Goal: Task Accomplishment & Management: Manage account settings

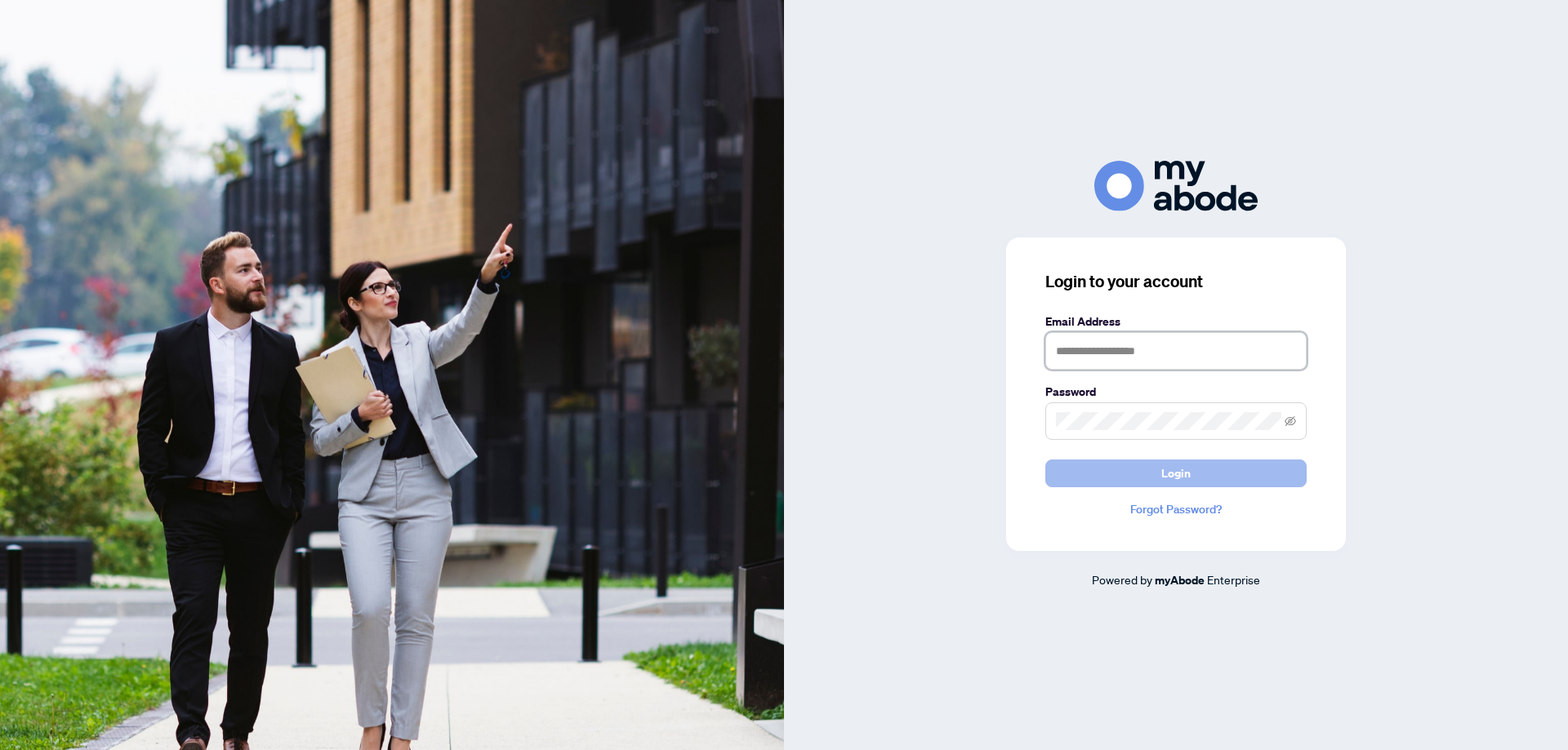
type input "**********"
click at [1193, 483] on button "Login" at bounding box center [1176, 473] width 261 height 28
click at [900, 427] on div "**********" at bounding box center [1176, 374] width 784 height 427
click at [1104, 483] on button "Login" at bounding box center [1176, 473] width 261 height 28
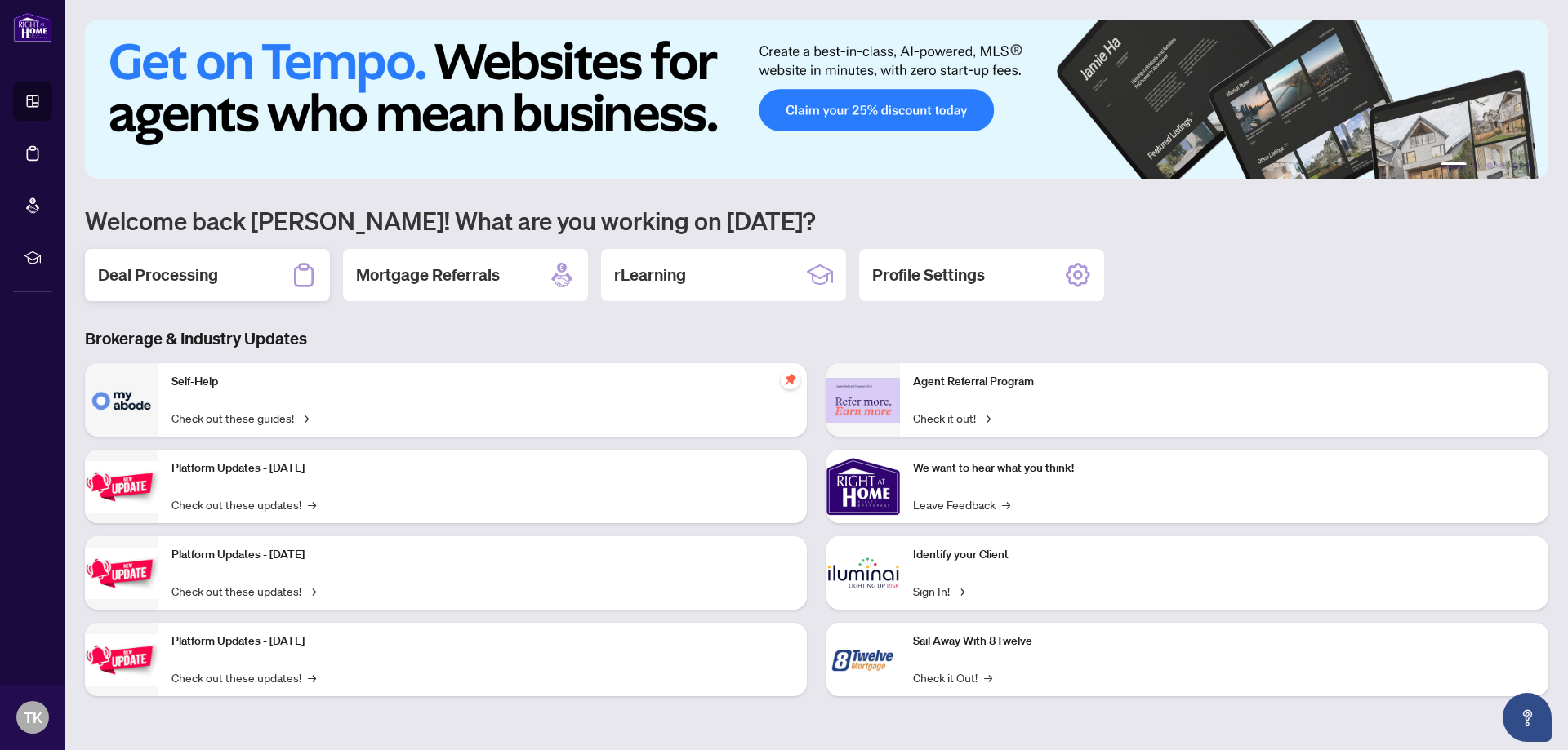
click at [217, 299] on div "Deal Processing" at bounding box center [208, 275] width 245 height 52
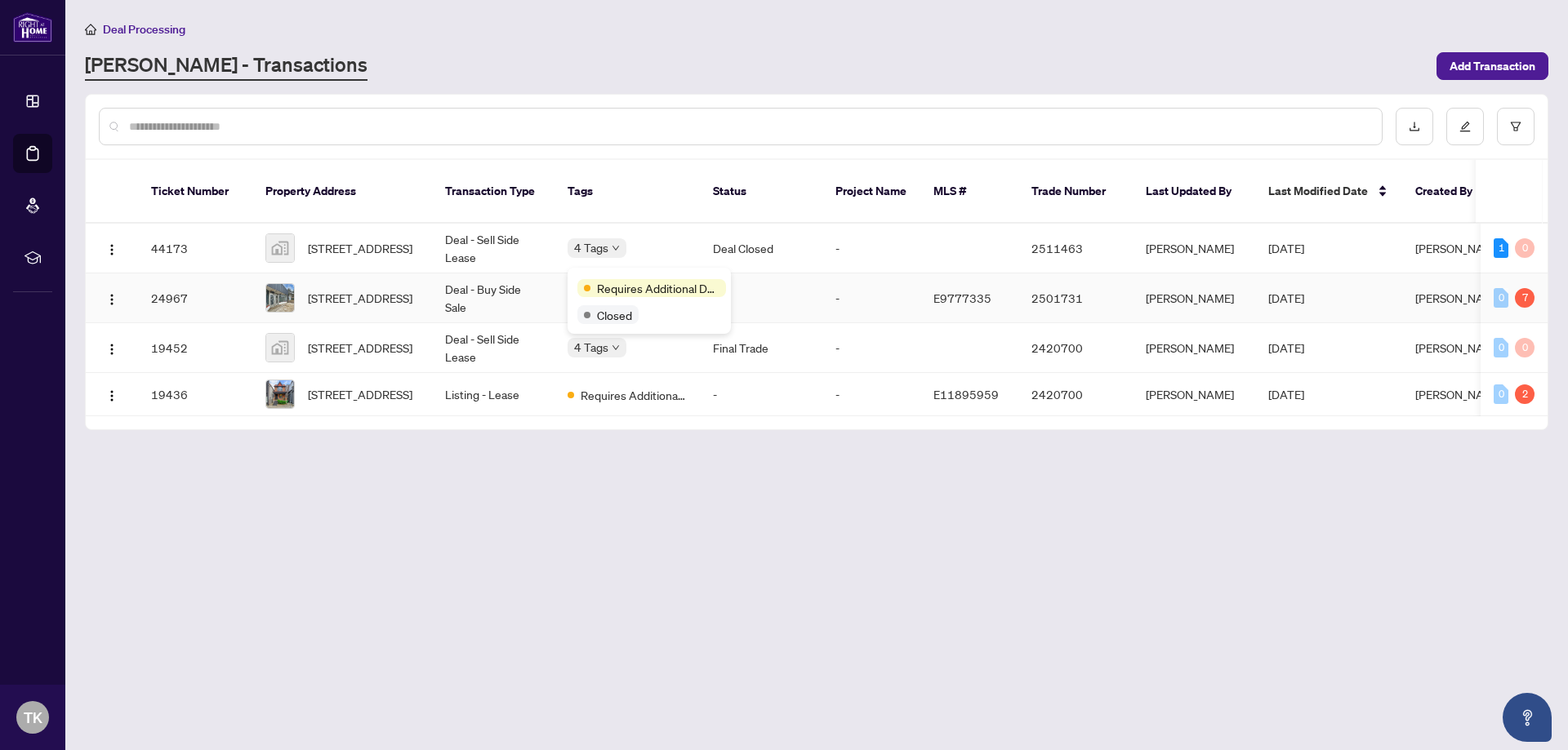
click at [619, 275] on body "Dashboard Deal Processing Mortgage Referrals rLearning TK [PERSON_NAME] [EMAIL_…" at bounding box center [784, 375] width 1568 height 750
click at [466, 283] on td "Deal - Buy Side Sale" at bounding box center [493, 299] width 123 height 50
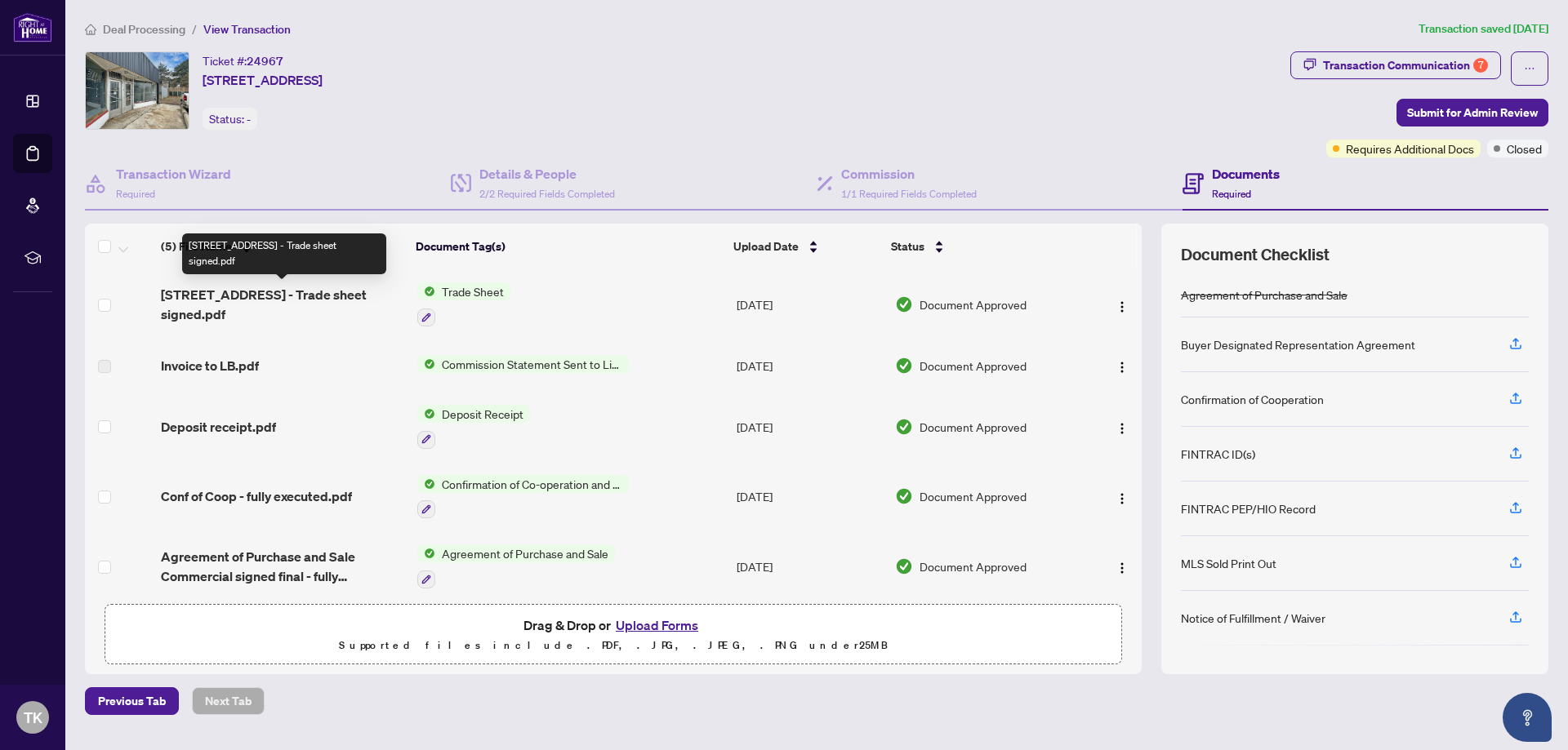
click at [180, 296] on span "[STREET_ADDRESS] - Trade sheet signed.pdf" at bounding box center [282, 305] width 243 height 39
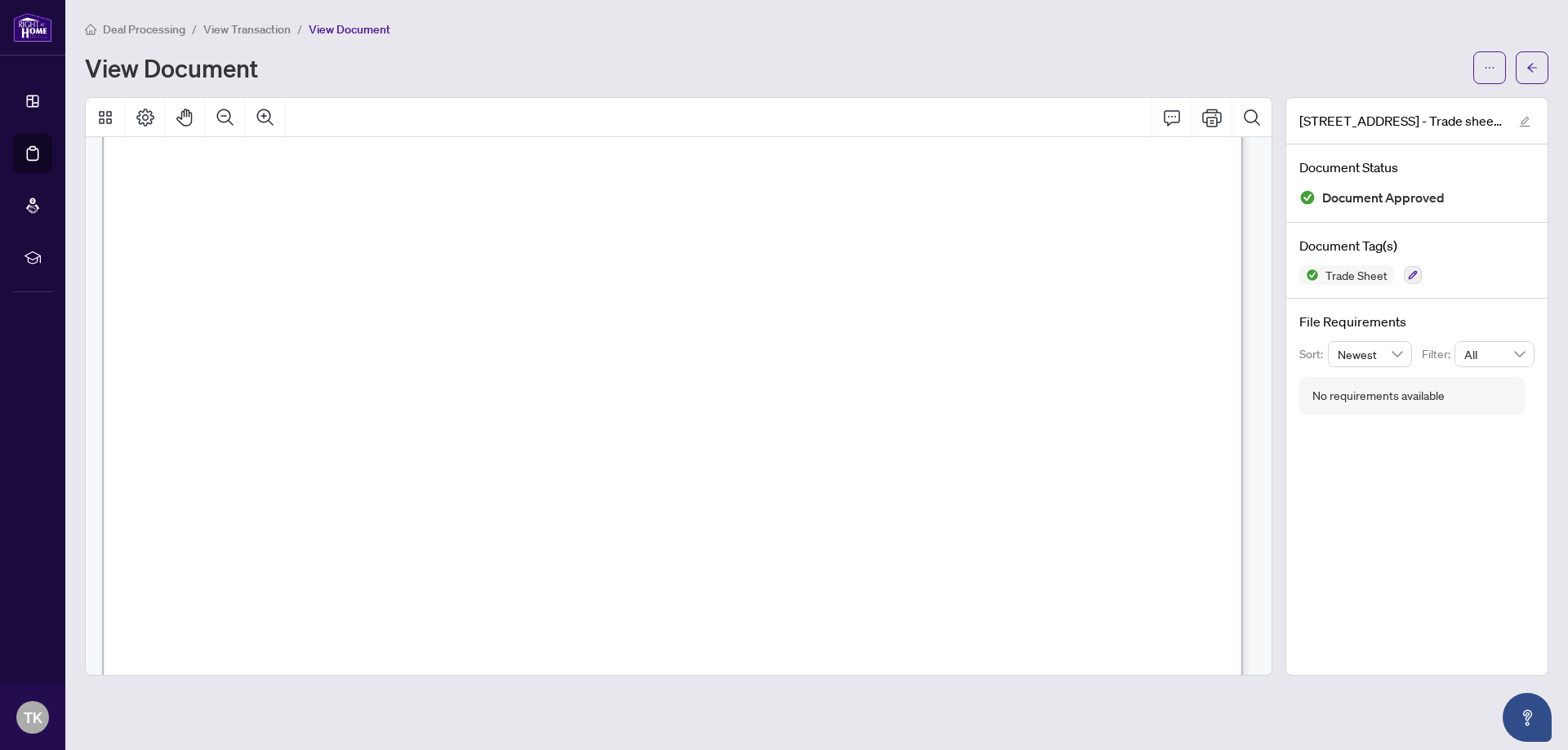
scroll to position [73, 0]
click at [1517, 68] on button "button" at bounding box center [1532, 68] width 33 height 33
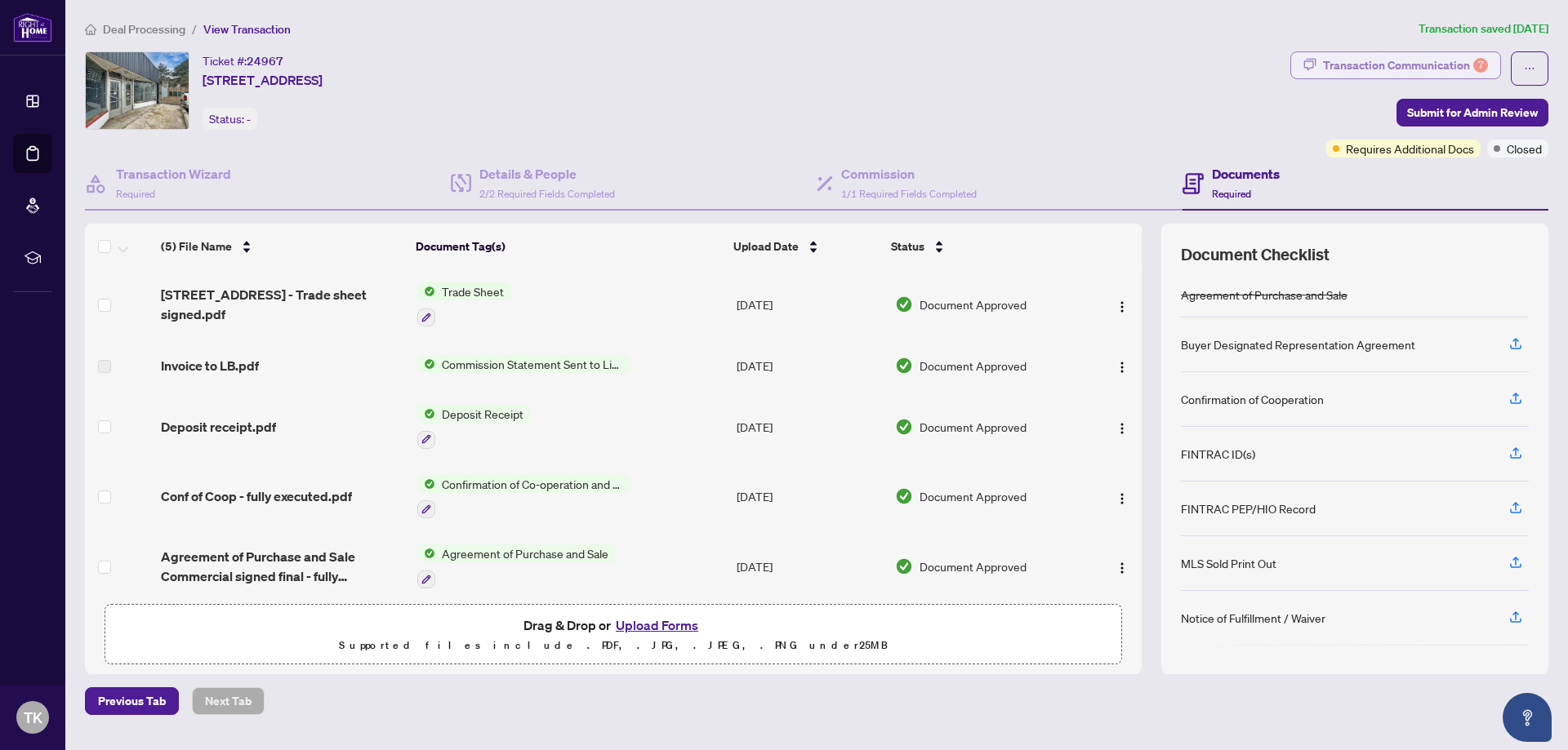
click at [1446, 61] on div "Transaction Communication 7" at bounding box center [1406, 65] width 165 height 26
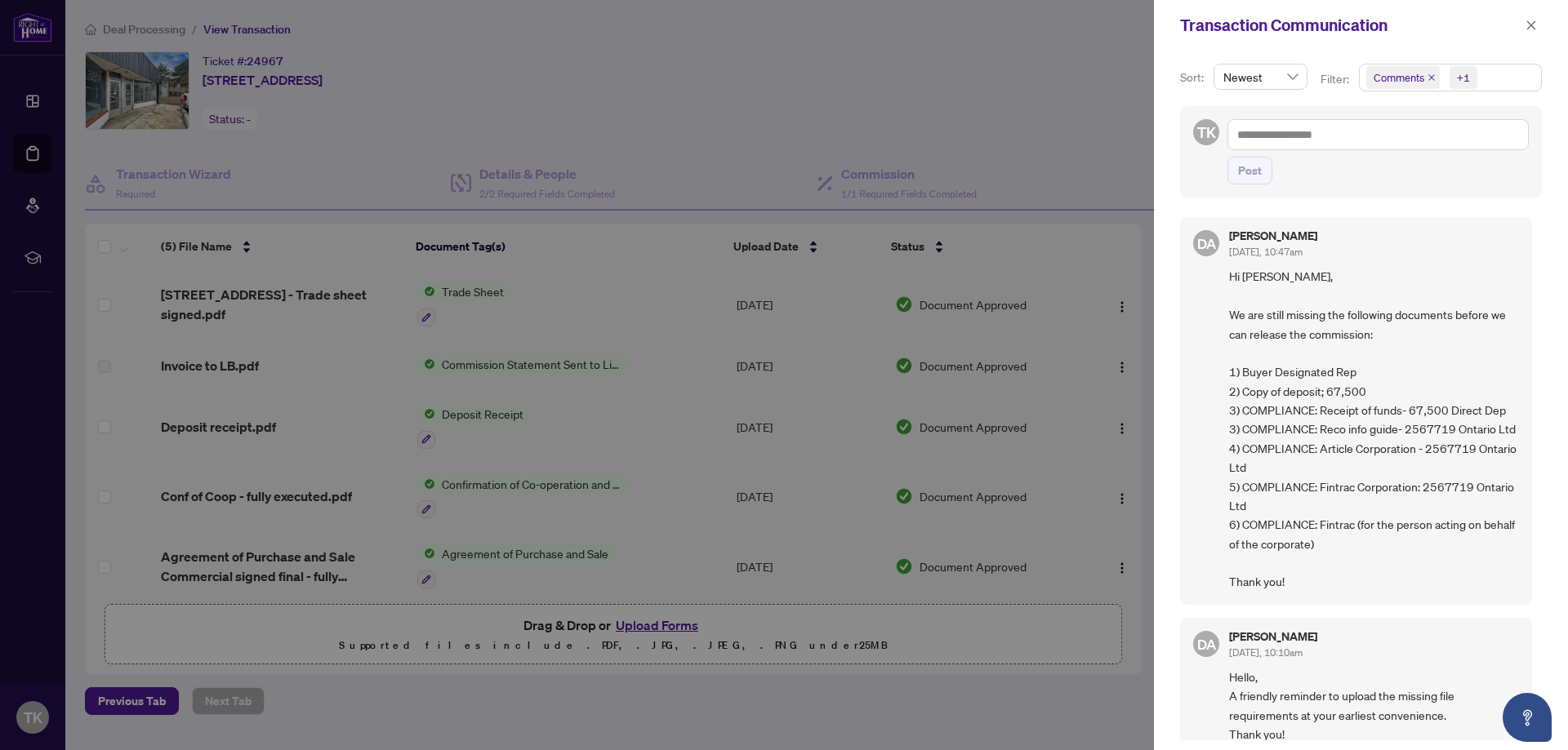
click at [1100, 120] on div at bounding box center [784, 375] width 1568 height 750
click at [1532, 27] on icon "close" at bounding box center [1531, 25] width 12 height 12
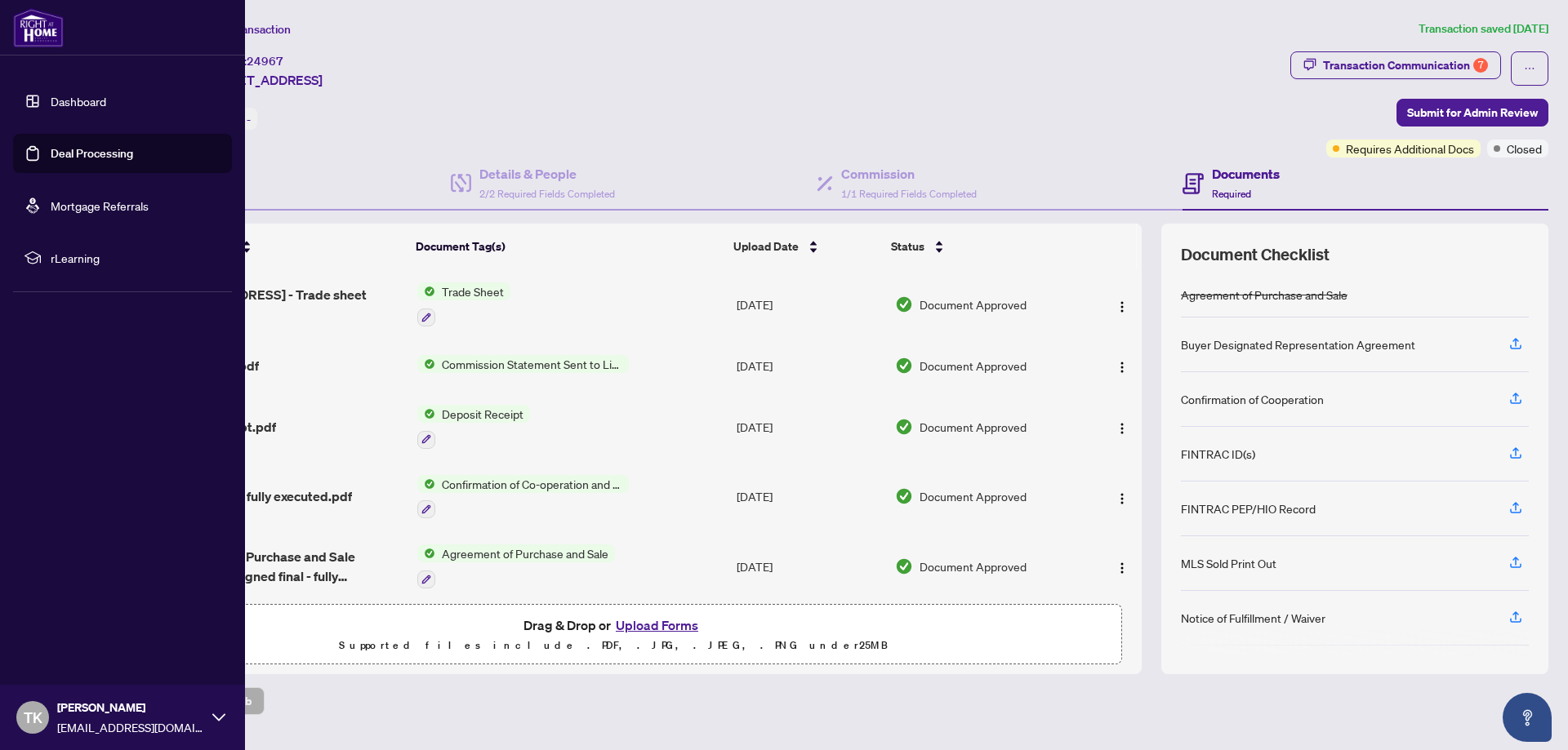
click at [118, 151] on link "Deal Processing" at bounding box center [92, 153] width 83 height 15
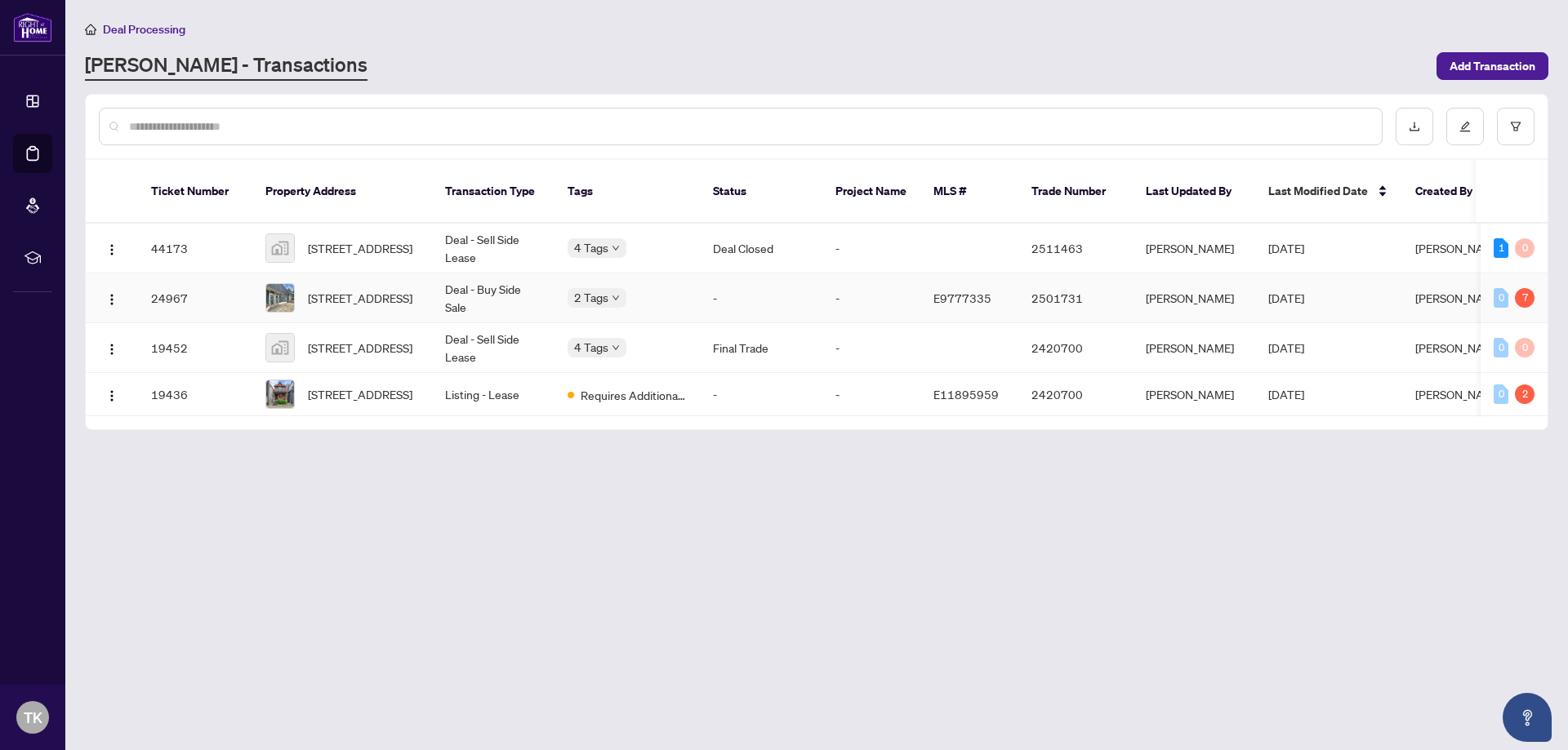
click at [937, 291] on span "E9777335" at bounding box center [962, 298] width 58 height 15
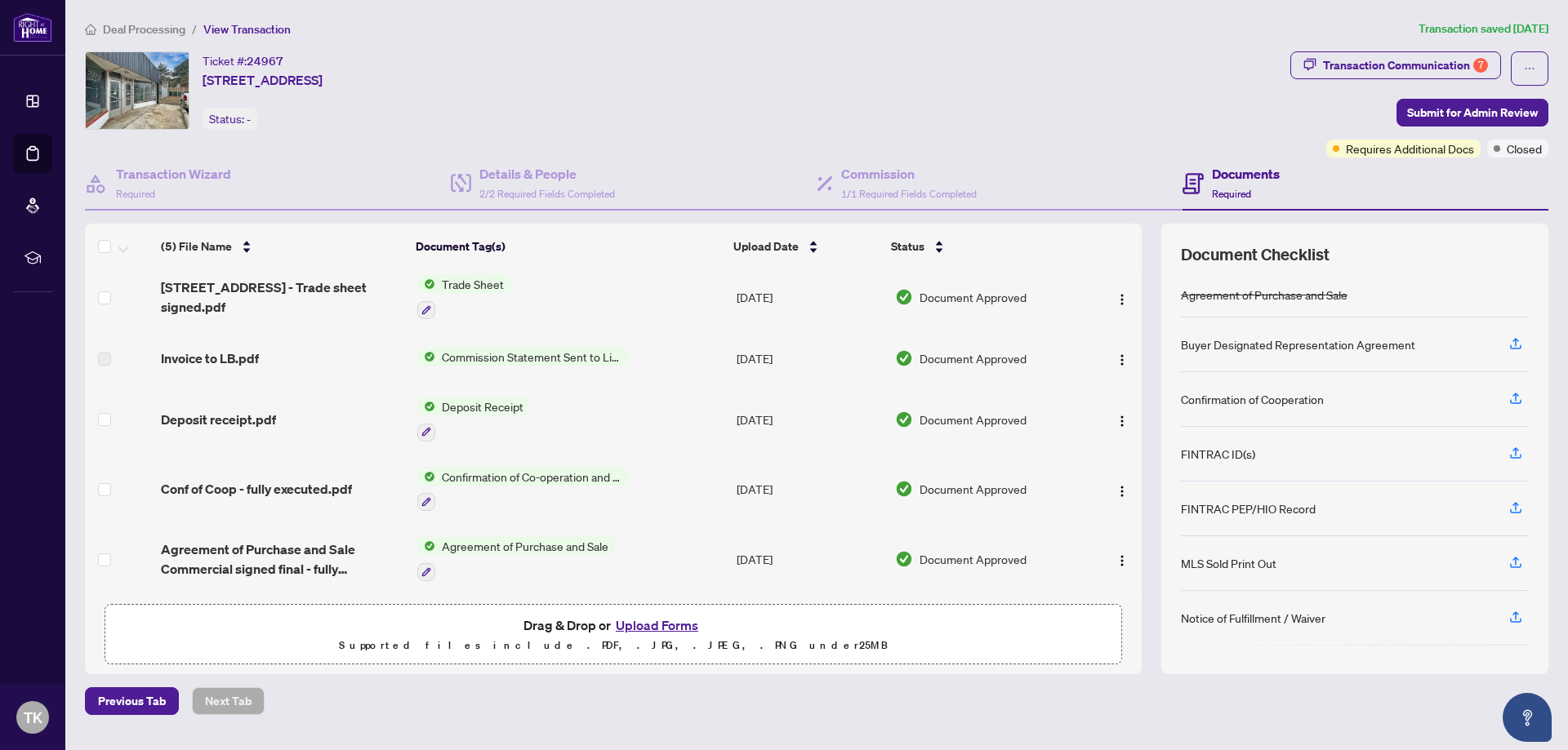
scroll to position [10, 0]
